Goal: Task Accomplishment & Management: Manage account settings

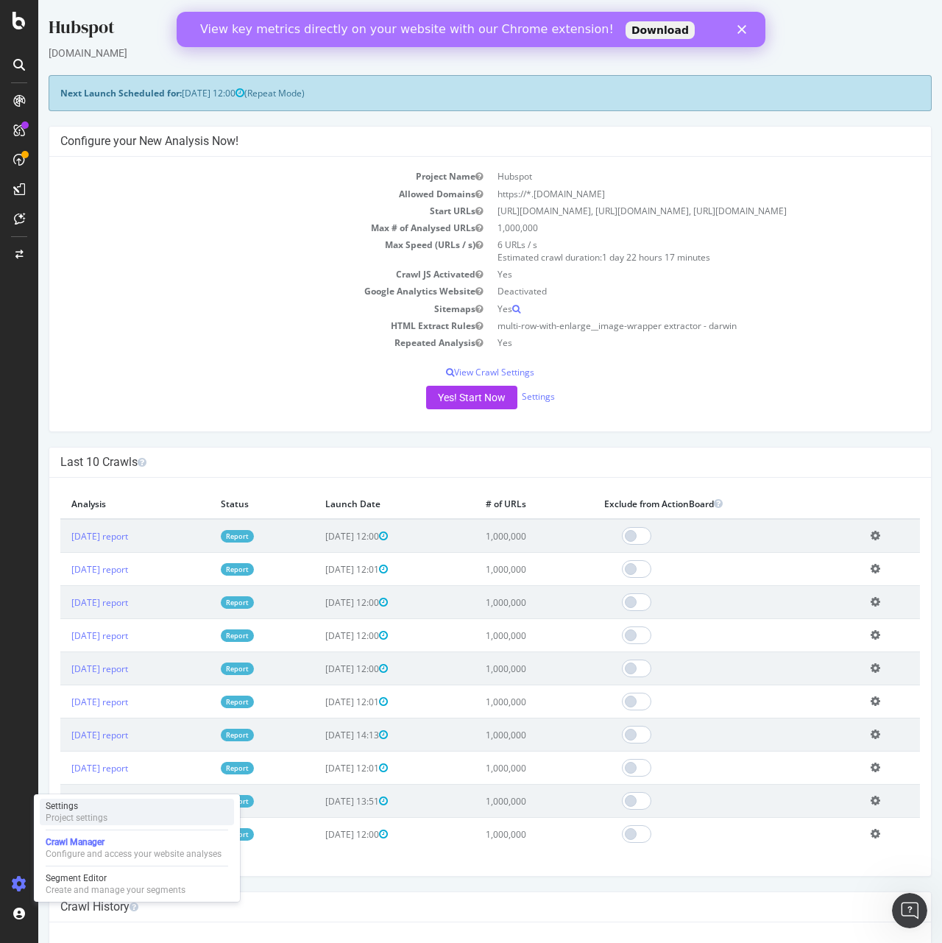
click at [114, 818] on div "Settings Project settings" at bounding box center [137, 812] width 194 height 27
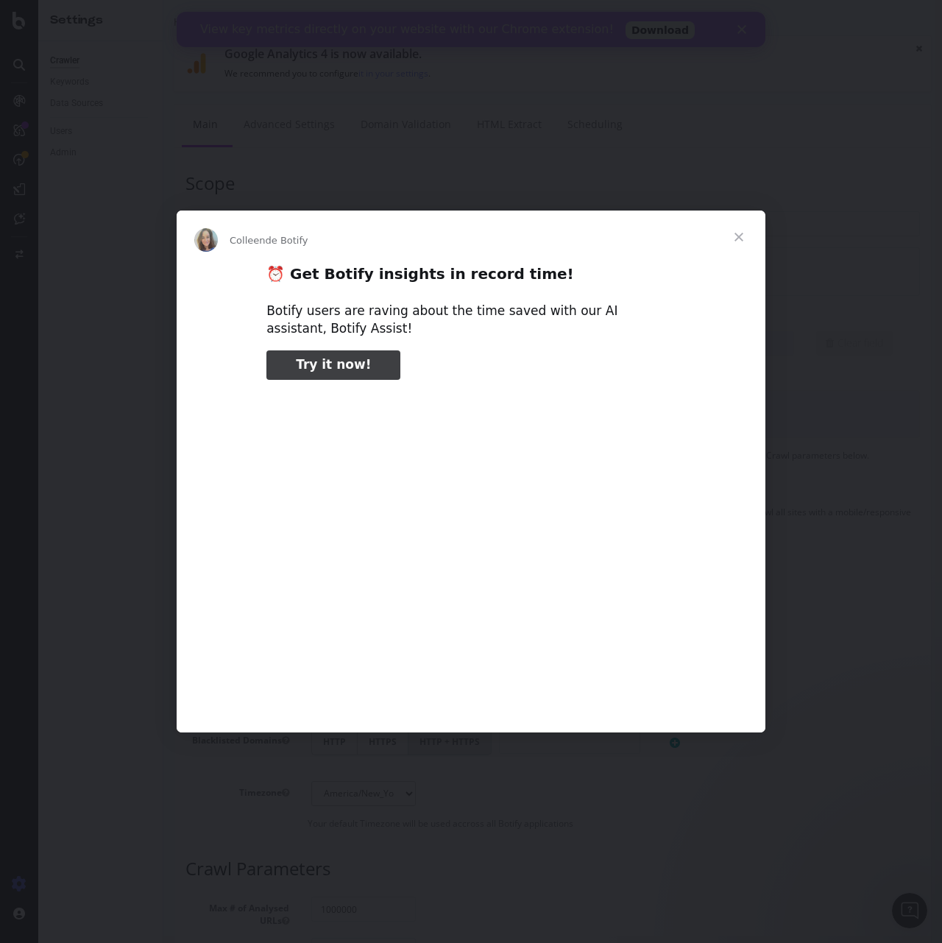
type input "79929"
click at [114, 205] on div "Intercom Messenger" at bounding box center [471, 471] width 942 height 943
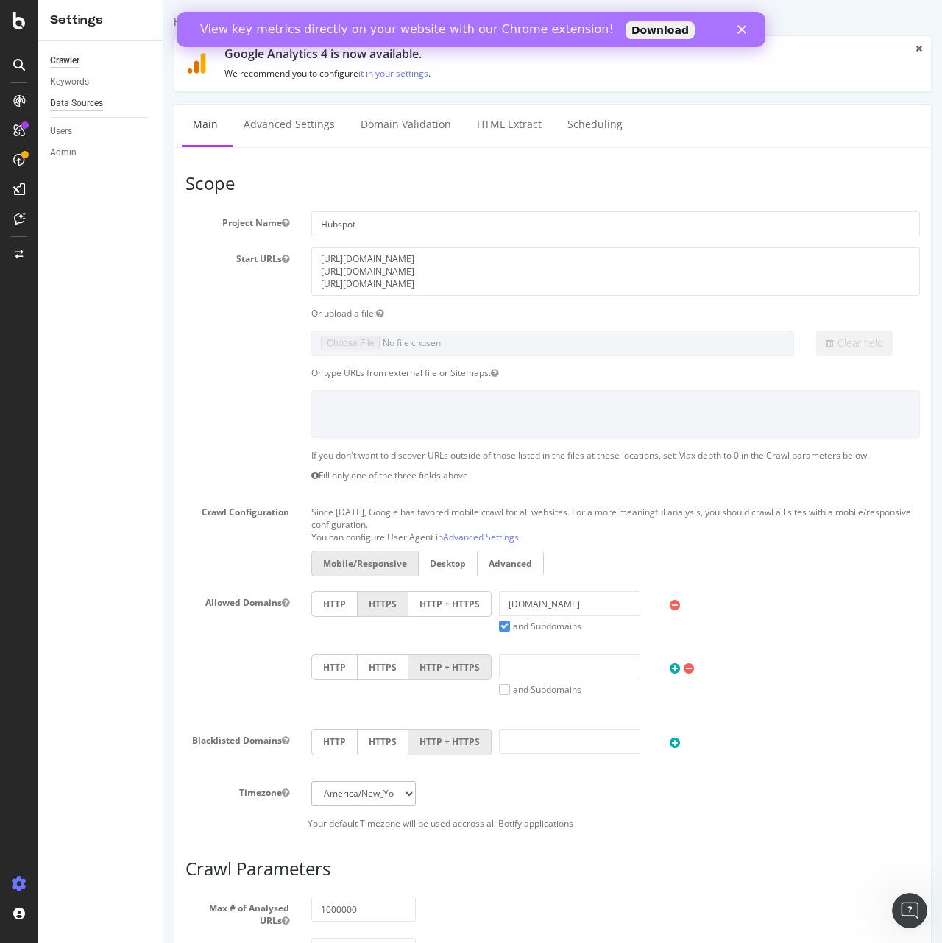
click at [78, 99] on div "Data Sources" at bounding box center [76, 103] width 53 height 15
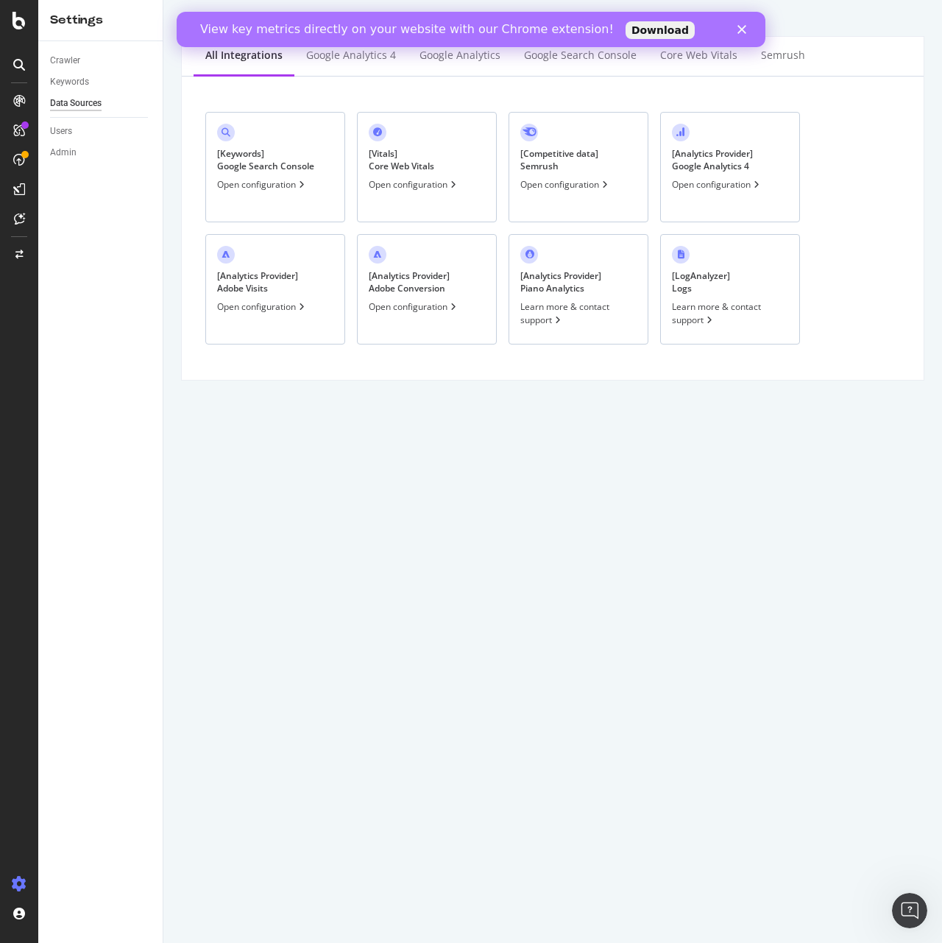
click at [306, 194] on div "[ Keywords ] Google Search Console Open configuration" at bounding box center [275, 167] width 140 height 110
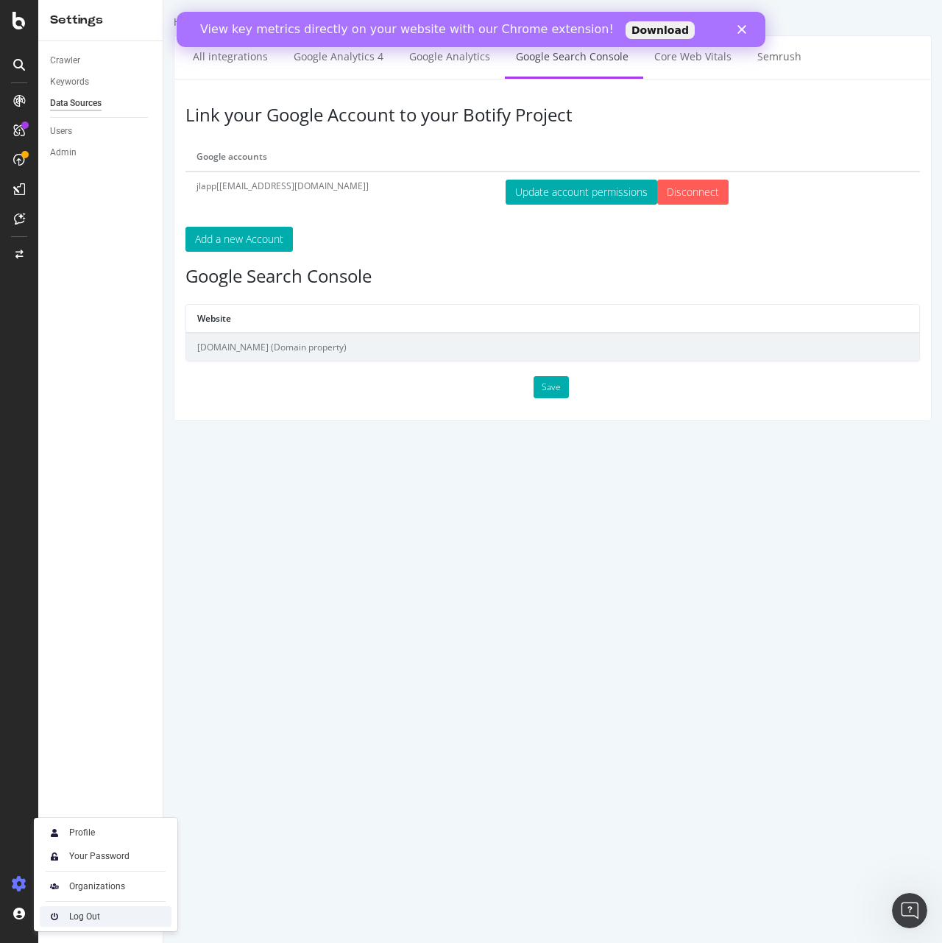
click at [74, 919] on div "Log Out" at bounding box center [84, 917] width 31 height 12
